Goal: Task Accomplishment & Management: Manage account settings

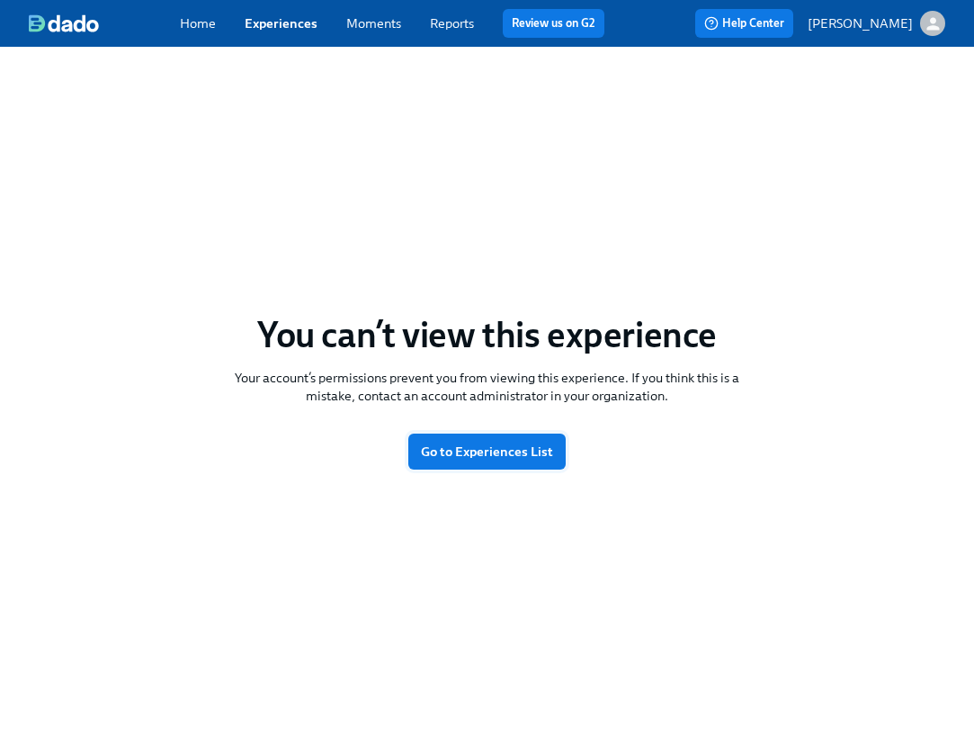
click at [509, 450] on span "Go to Experiences List" at bounding box center [487, 452] width 132 height 18
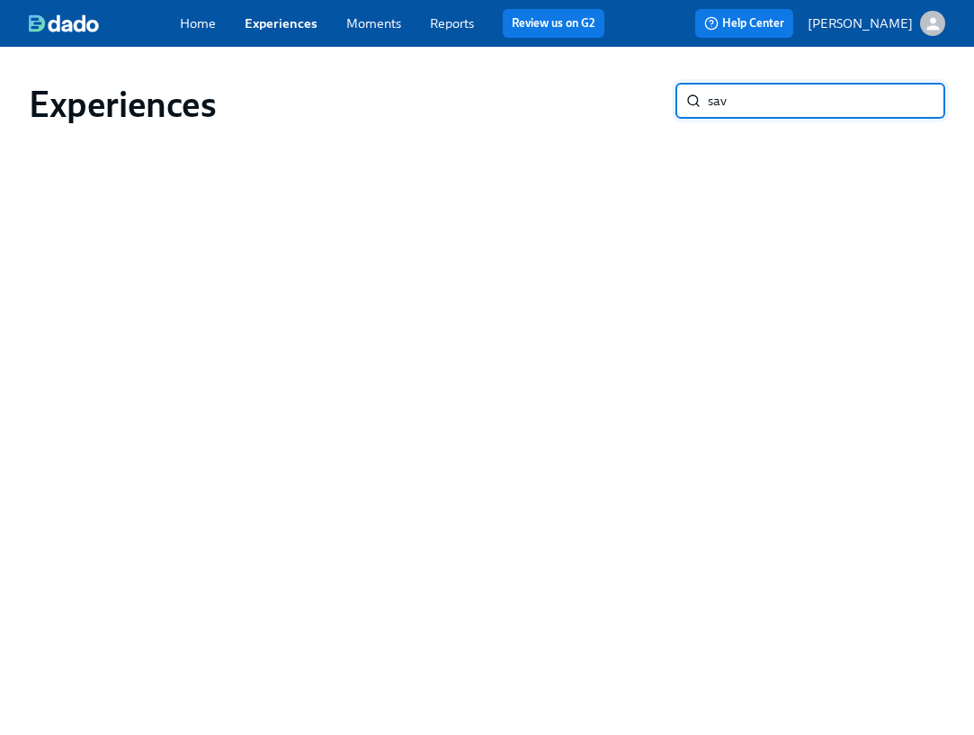
type input "sav"
click at [913, 97] on input "sav" at bounding box center [827, 101] width 238 height 36
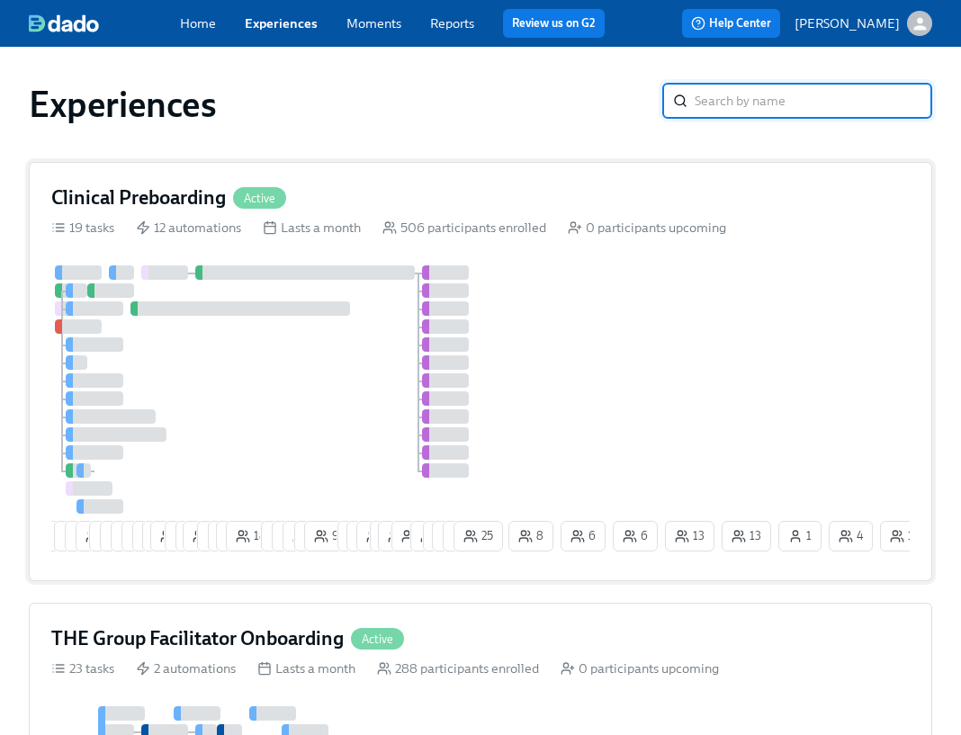
click at [453, 208] on div "Clinical Preboarding Active" at bounding box center [480, 197] width 858 height 27
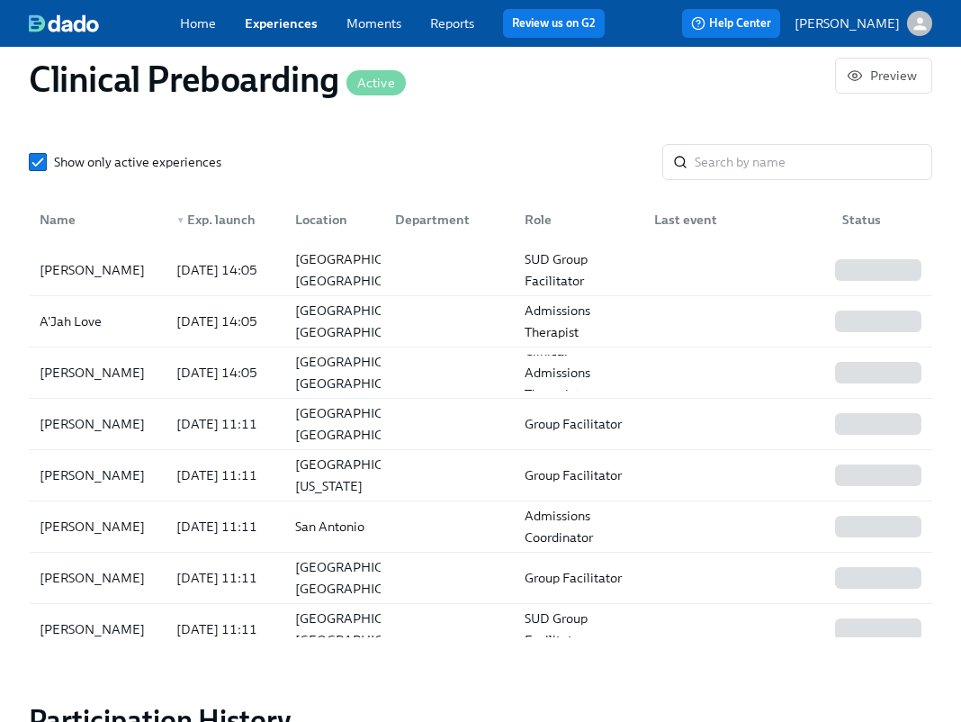
scroll to position [0, 22963]
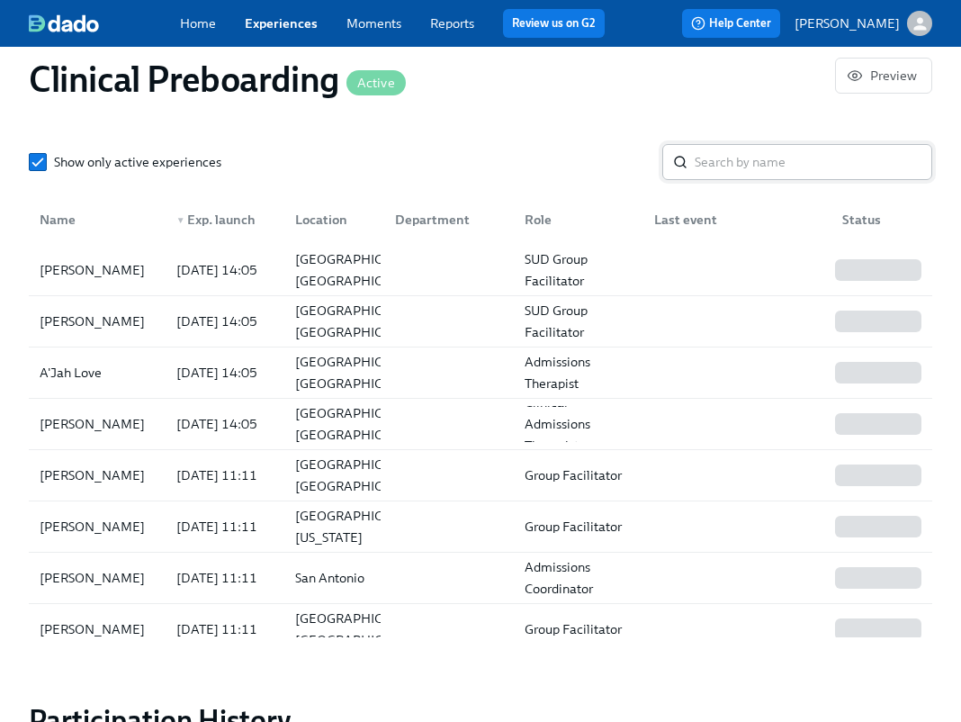
click at [800, 160] on input "search" at bounding box center [814, 162] width 238 height 36
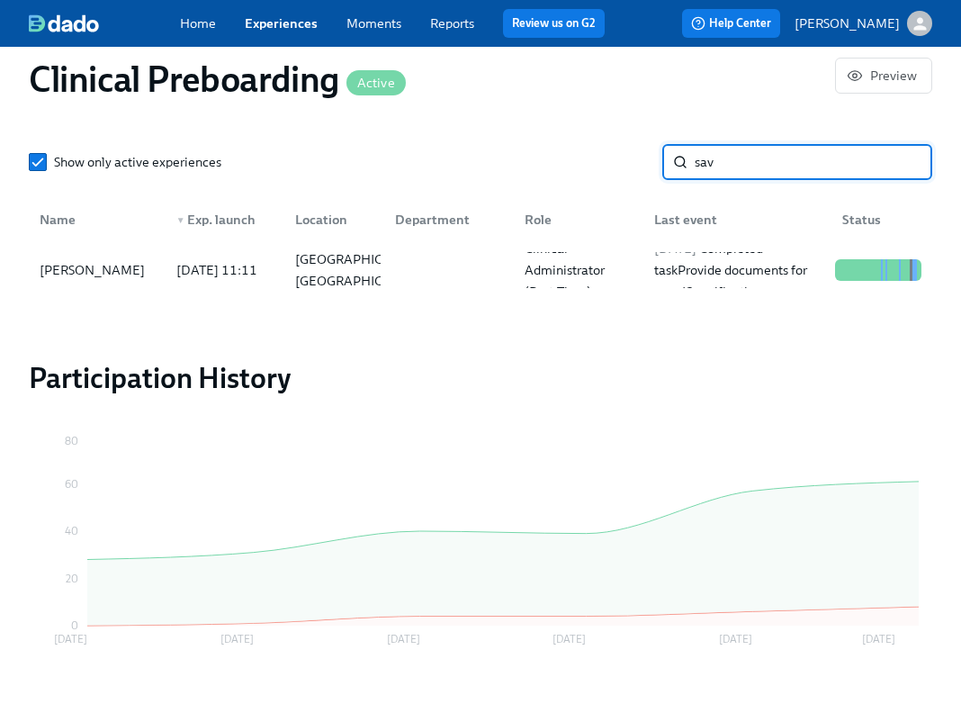
type input "sav"
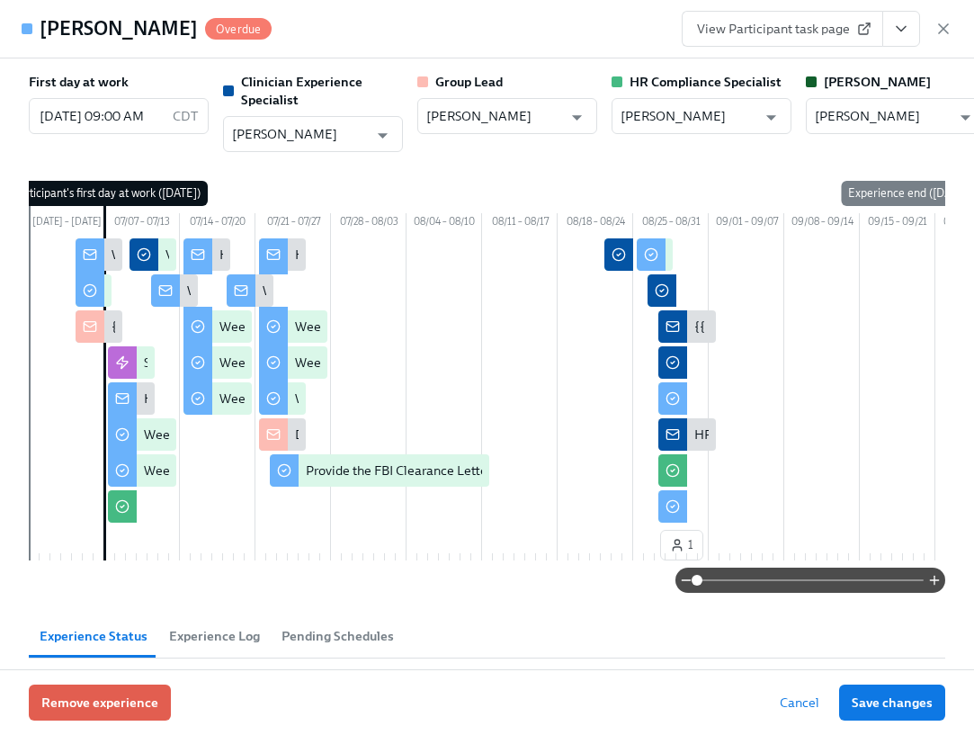
scroll to position [479, 0]
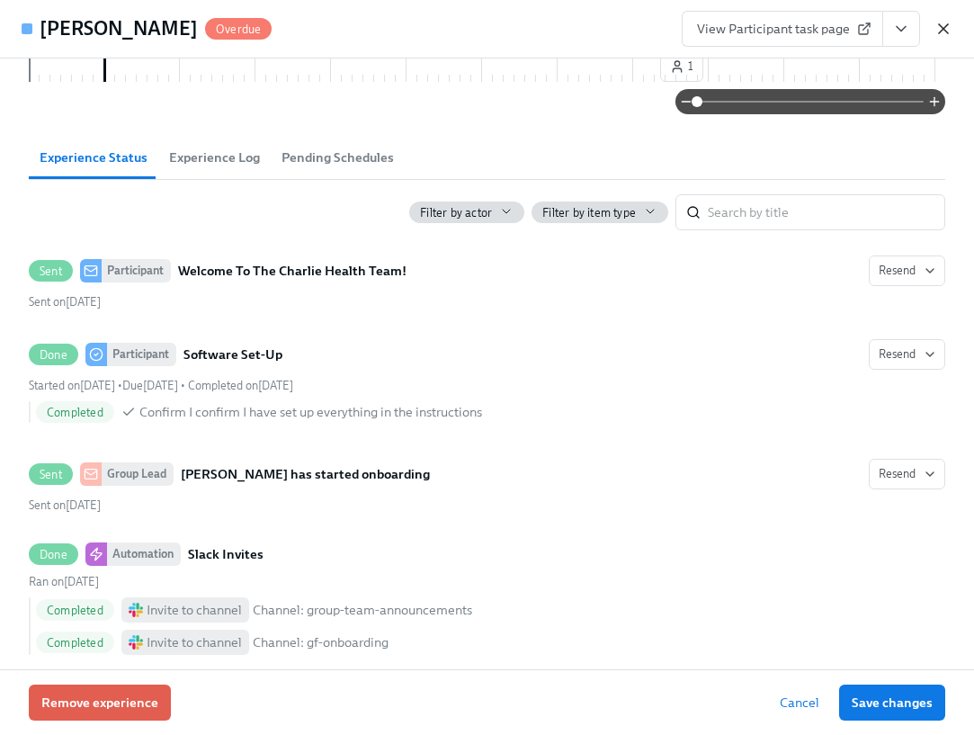
click at [941, 27] on icon "button" at bounding box center [943, 28] width 9 height 9
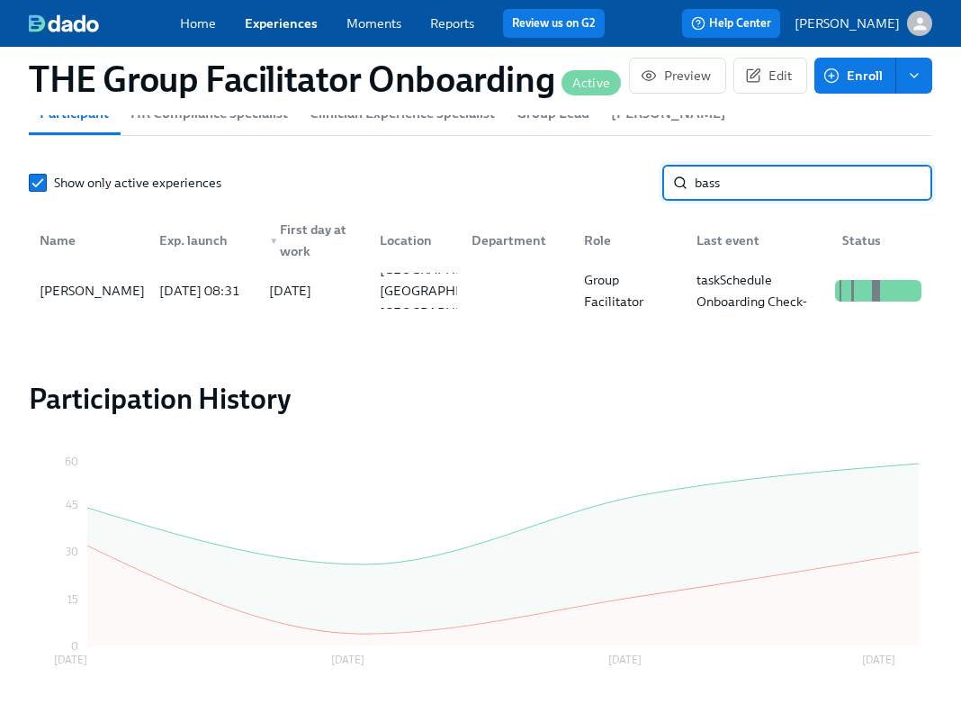
click at [772, 191] on input "bass" at bounding box center [814, 183] width 238 height 36
type input "sas"
click at [117, 300] on div "Sasha Bass" at bounding box center [88, 291] width 112 height 36
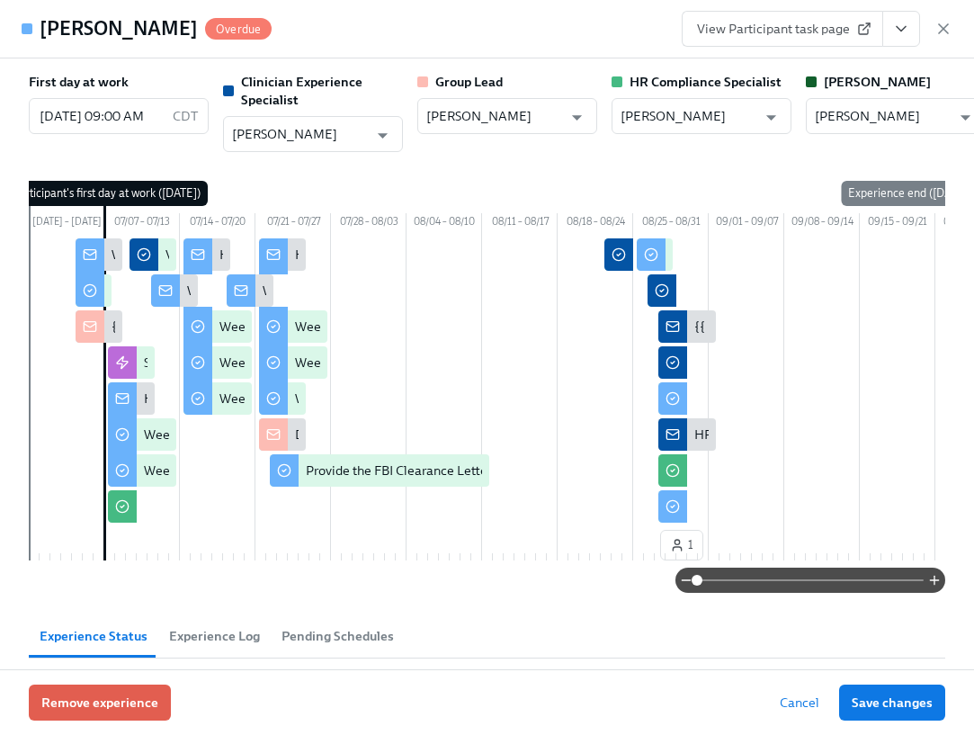
scroll to position [0, 29218]
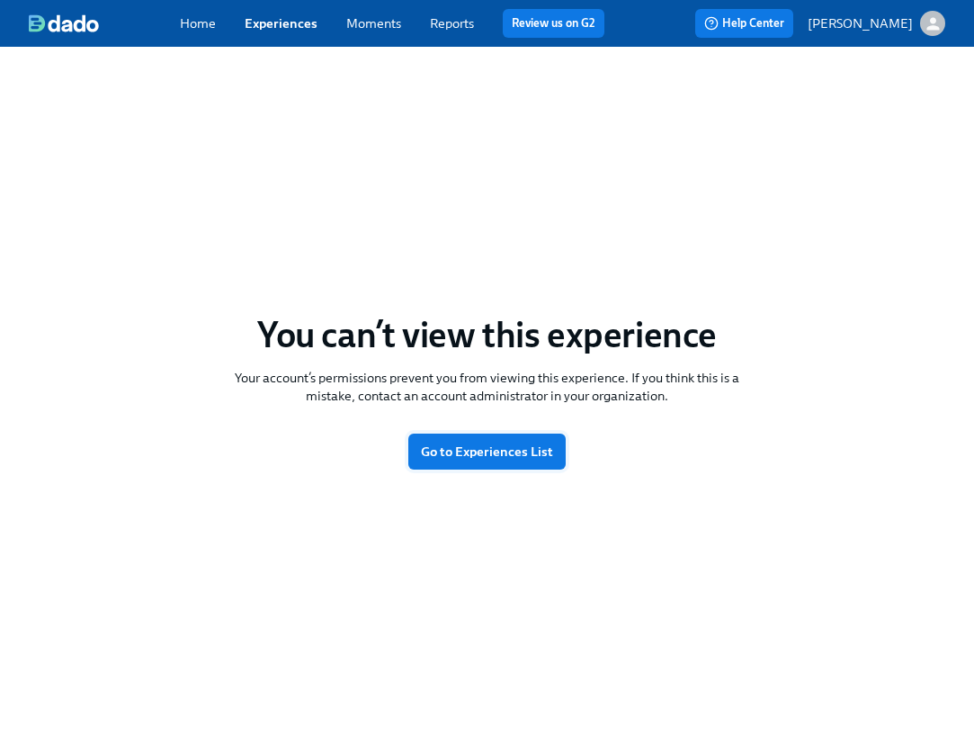
click at [481, 452] on span "Go to Experiences List" at bounding box center [487, 452] width 132 height 18
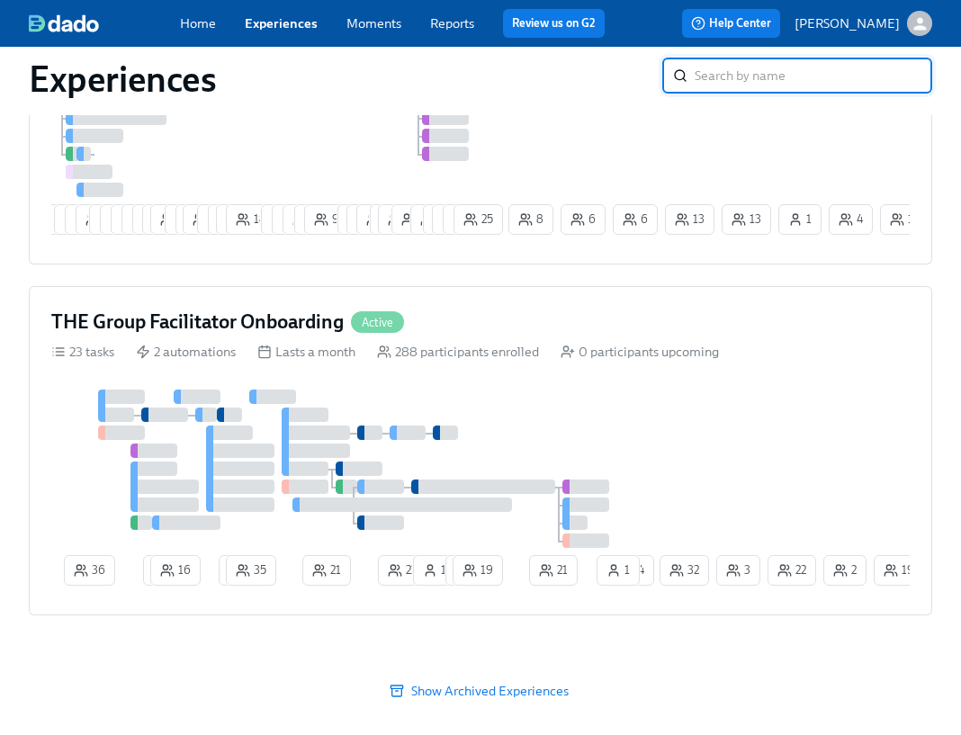
scroll to position [348, 0]
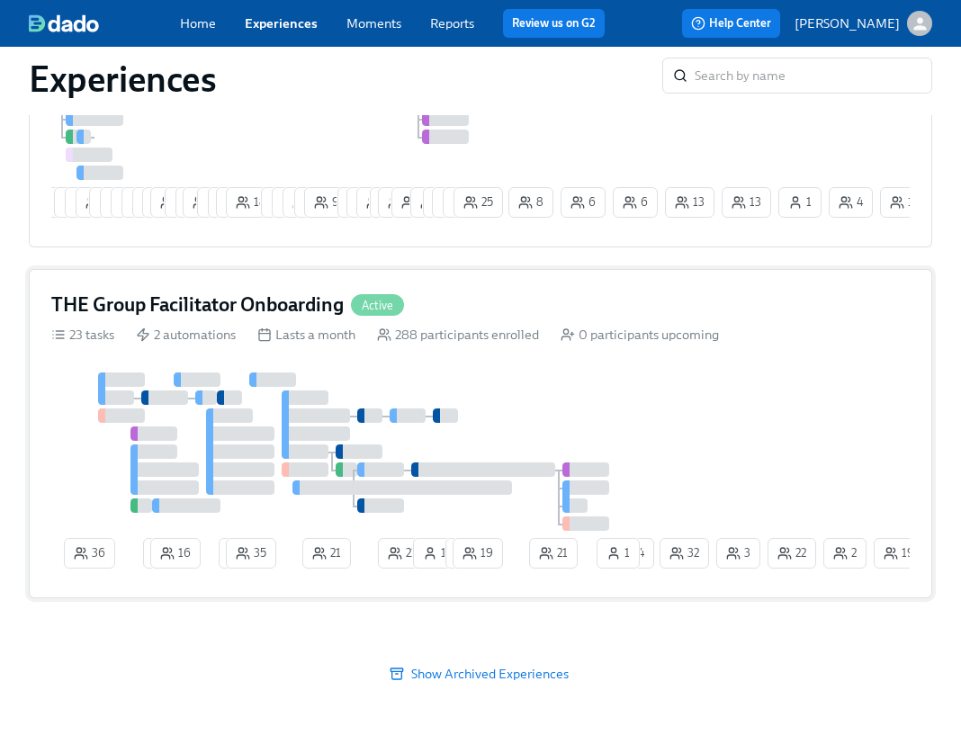
click at [523, 363] on div "THE Group Facilitator Onboarding Active 23 tasks 2 automations Lasts a month 28…" at bounding box center [480, 433] width 903 height 329
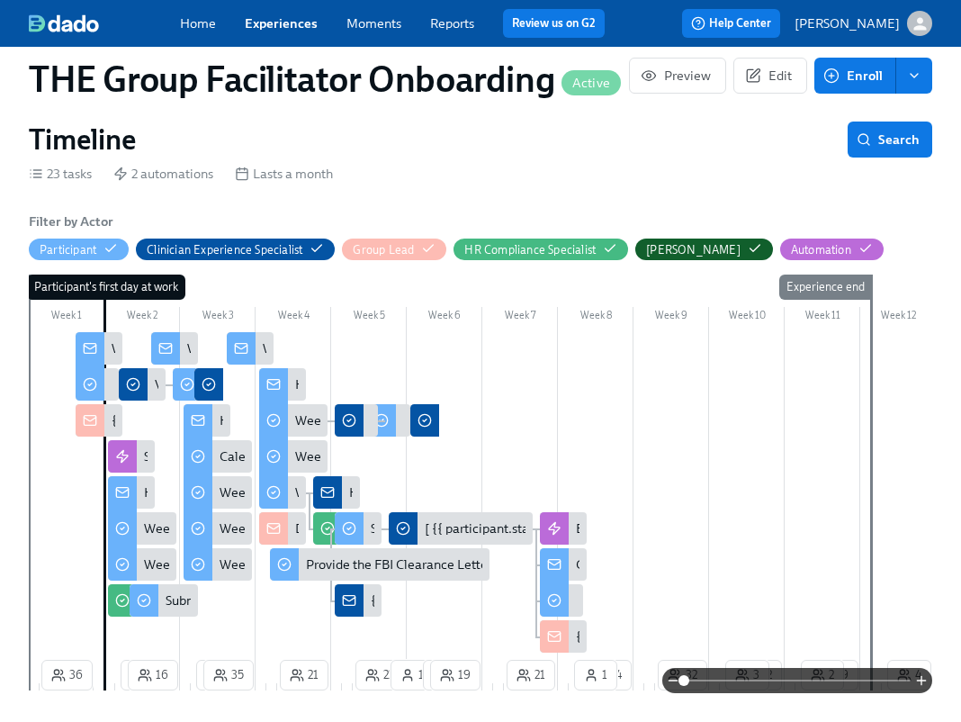
scroll to position [1415, 0]
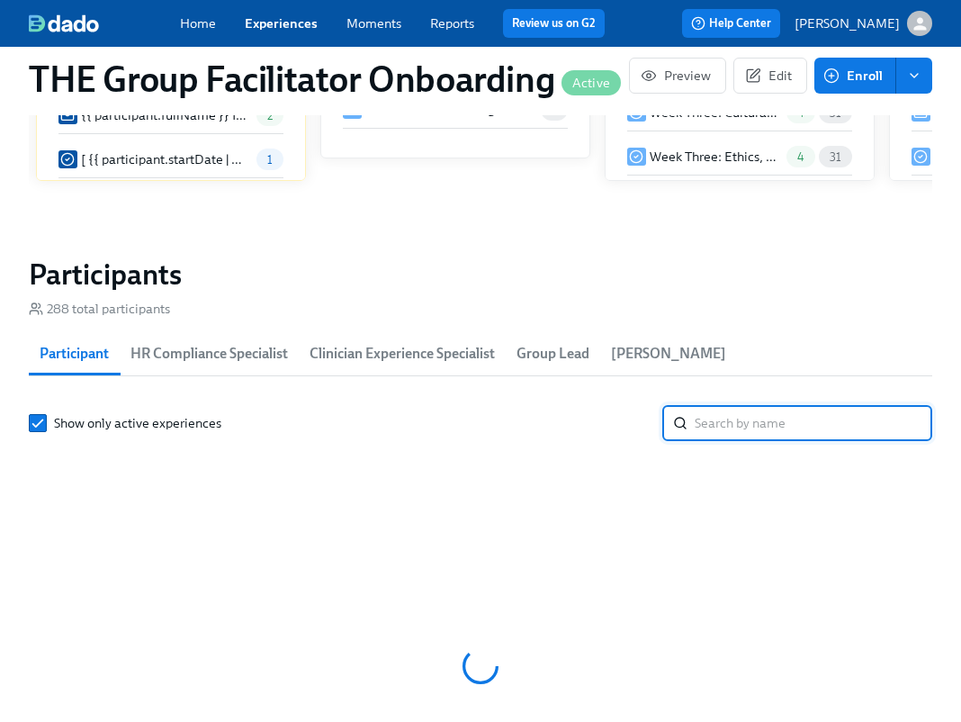
click at [756, 426] on input "search" at bounding box center [814, 423] width 238 height 36
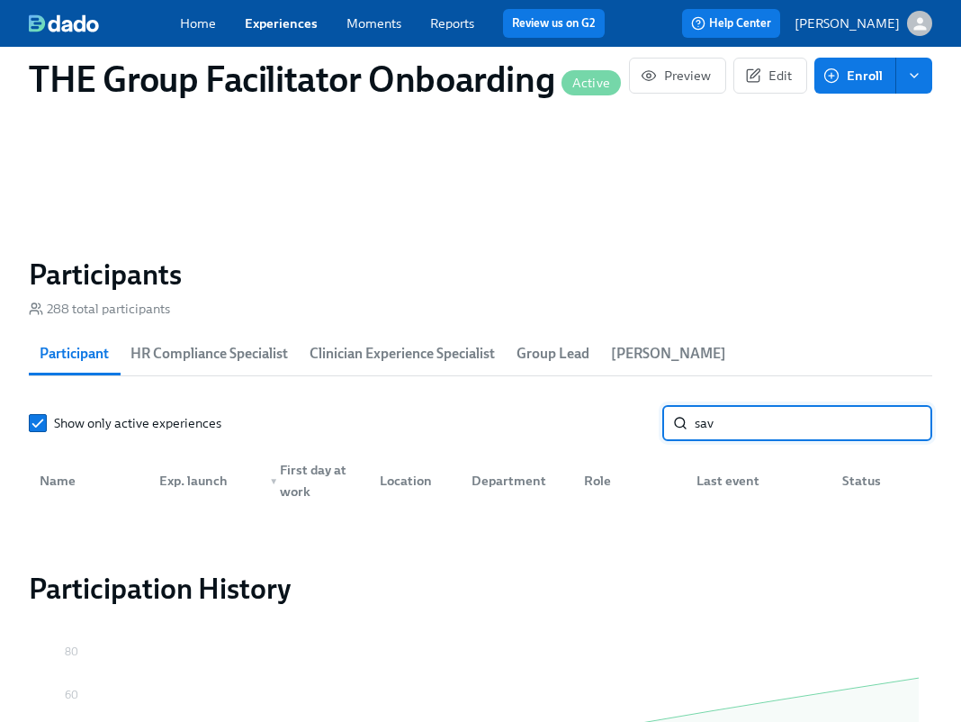
scroll to position [0, 28934]
type input "sav"
click at [41, 431] on input "Show only active experiences" at bounding box center [38, 423] width 16 height 16
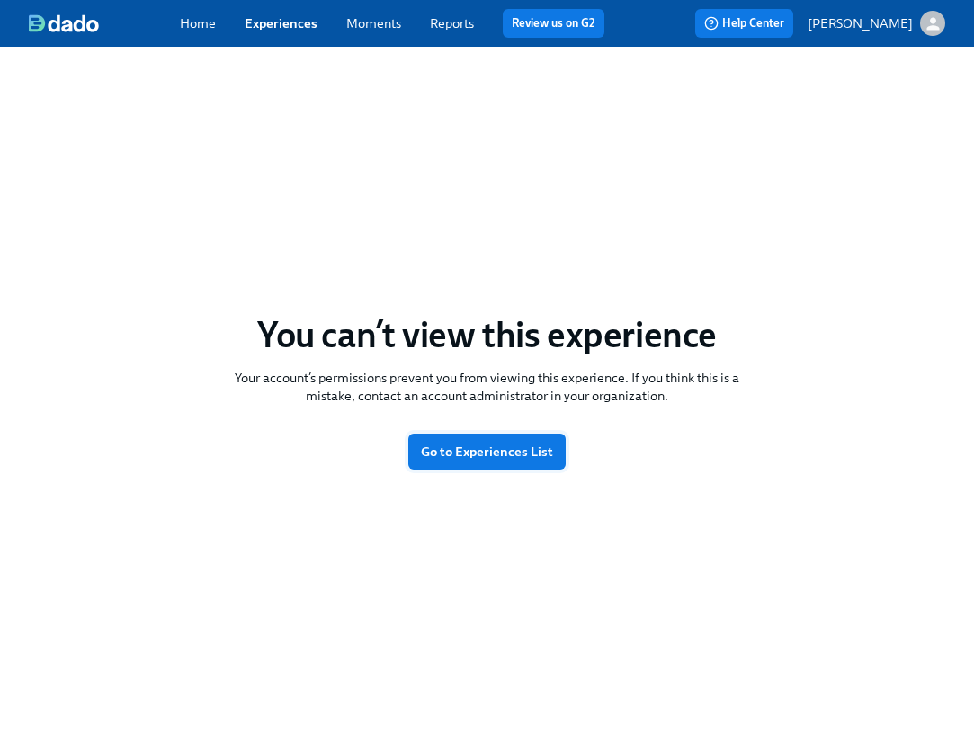
click at [540, 455] on span "Go to Experiences List" at bounding box center [487, 452] width 132 height 18
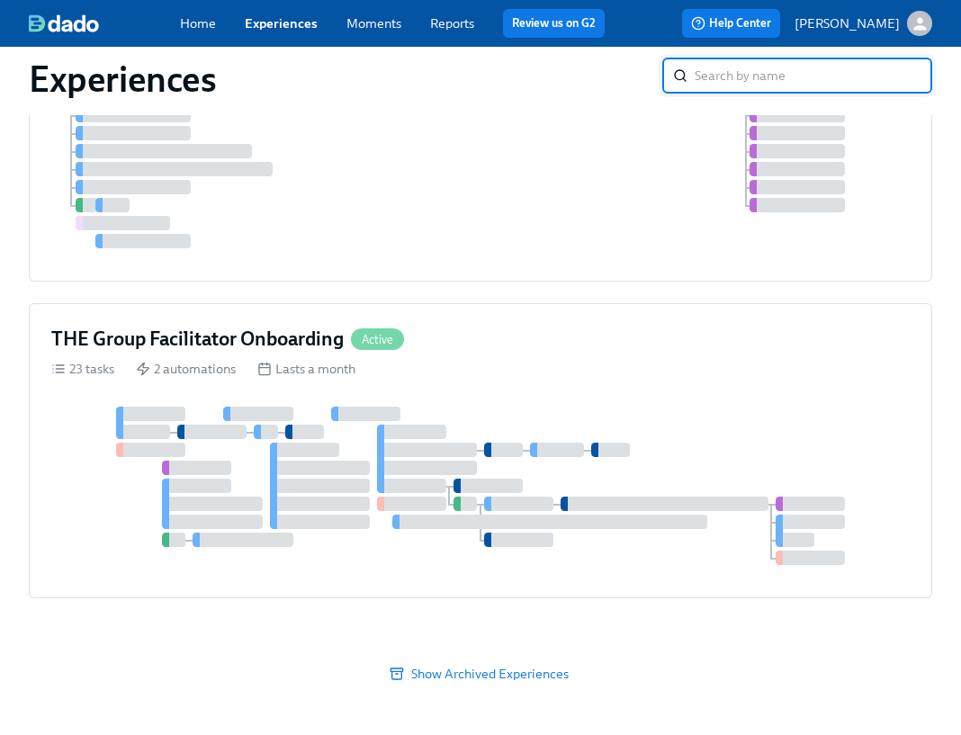
scroll to position [123, 0]
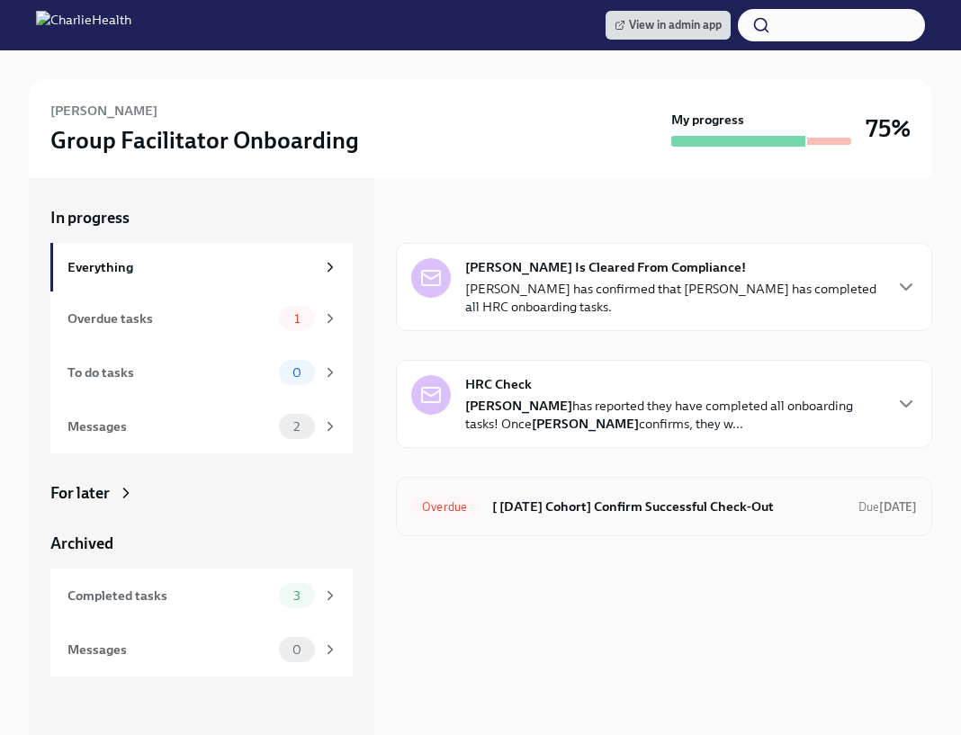
click at [552, 518] on div "Overdue [ [DATE] Cohort] Confirm Successful Check-Out Due [DATE]" at bounding box center [664, 506] width 506 height 29
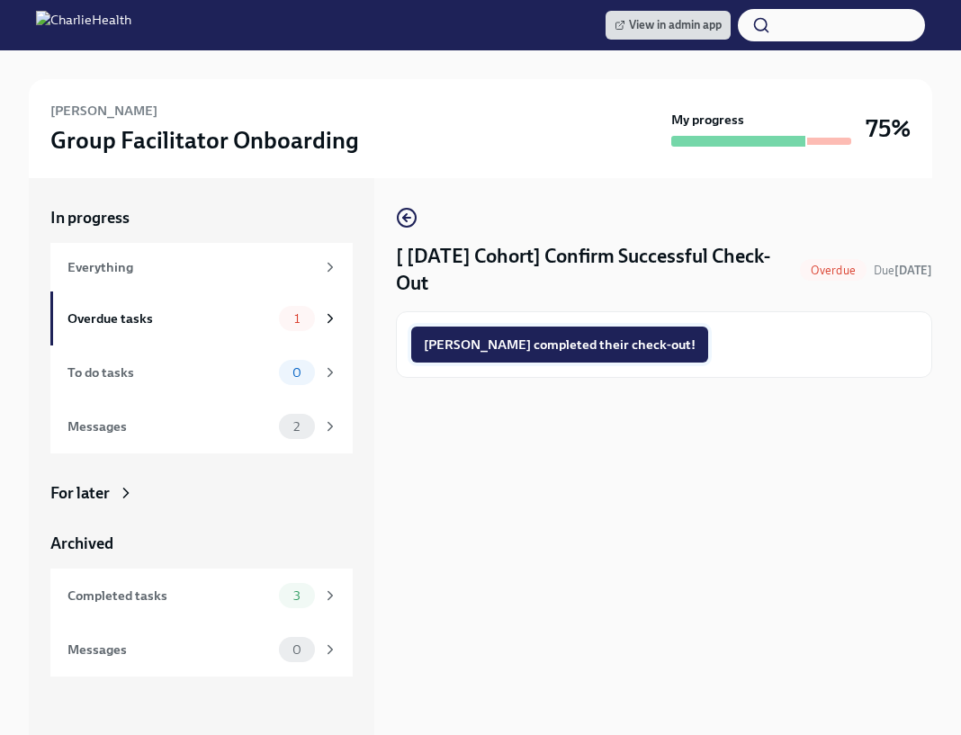
click at [543, 341] on span "[PERSON_NAME] completed their check-out!" at bounding box center [560, 345] width 272 height 18
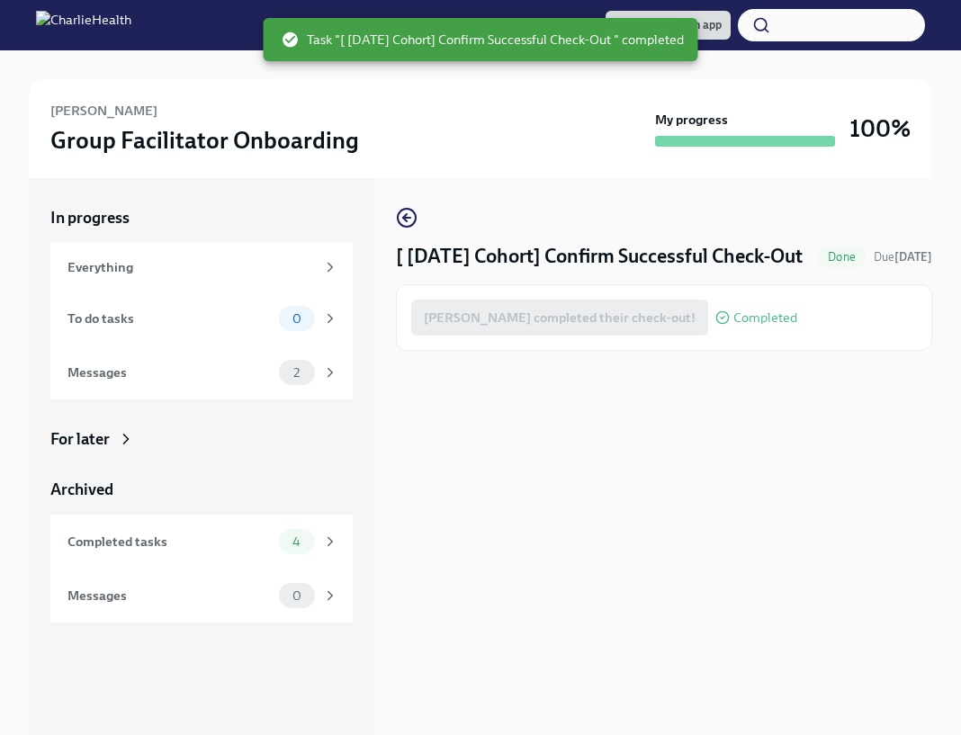
click at [495, 76] on div at bounding box center [480, 64] width 903 height 29
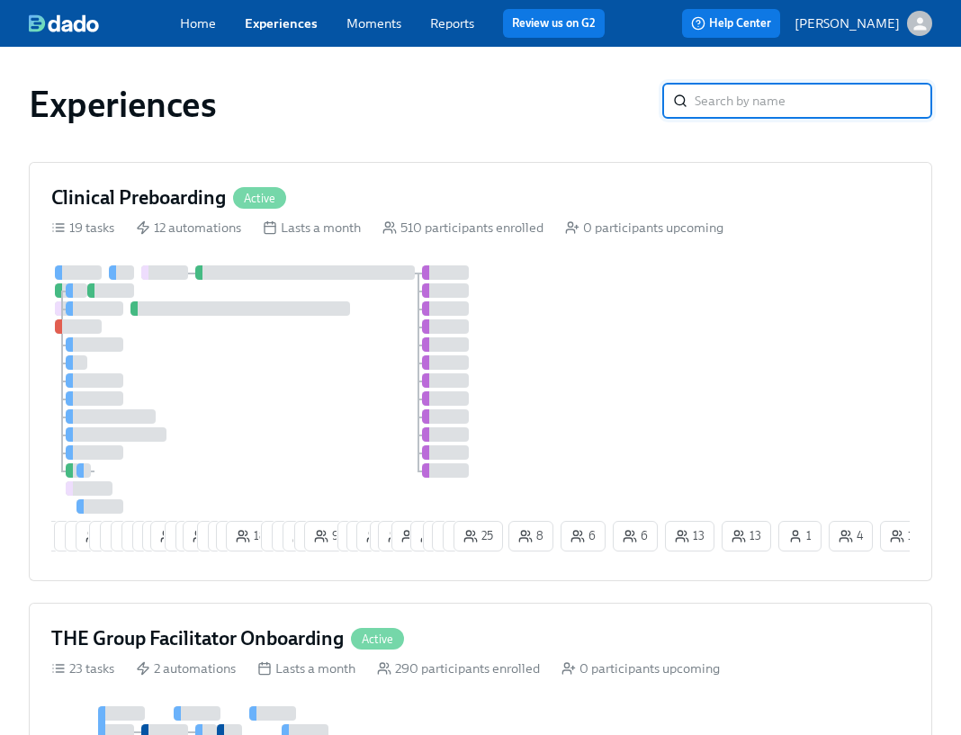
scroll to position [123, 0]
